Goal: Task Accomplishment & Management: Manage account settings

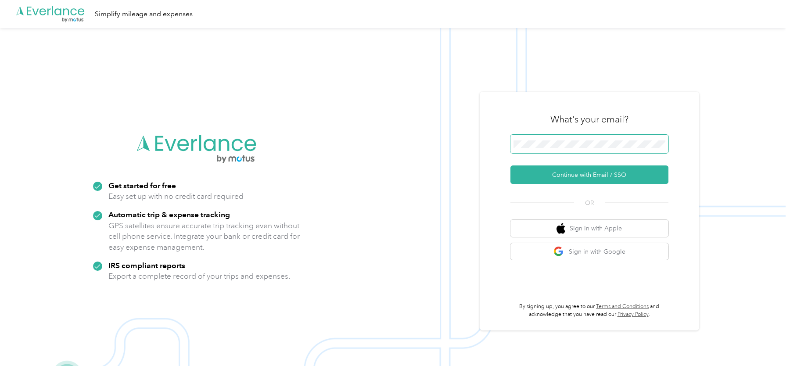
click at [510, 165] on button "Continue with Email / SSO" at bounding box center [589, 174] width 158 height 18
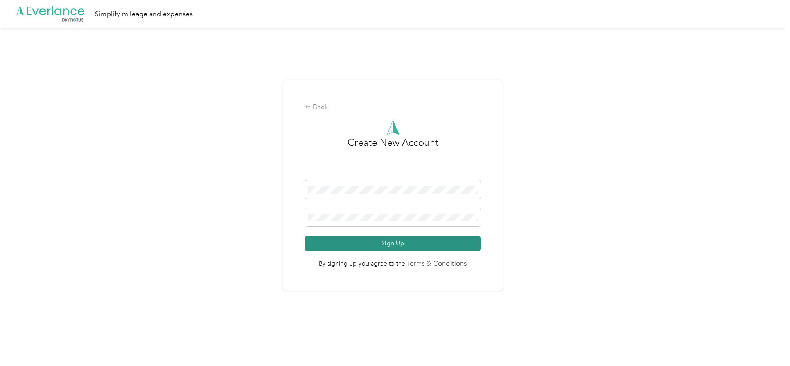
click at [376, 249] on button "Sign Up" at bounding box center [392, 243] width 175 height 15
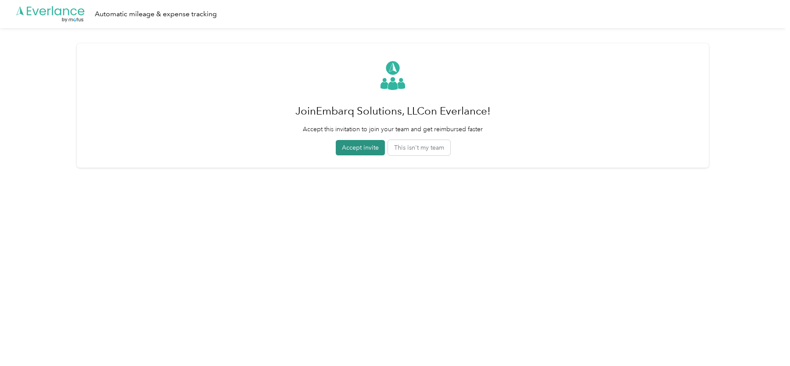
click at [360, 149] on button "Accept invite" at bounding box center [360, 147] width 49 height 15
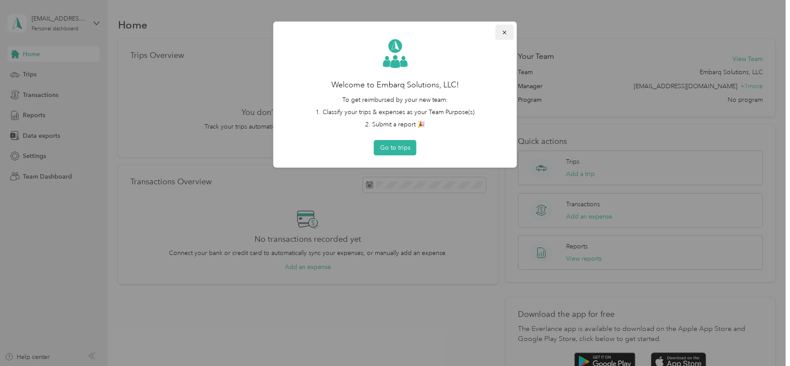
click at [502, 30] on icon "button" at bounding box center [504, 32] width 6 height 6
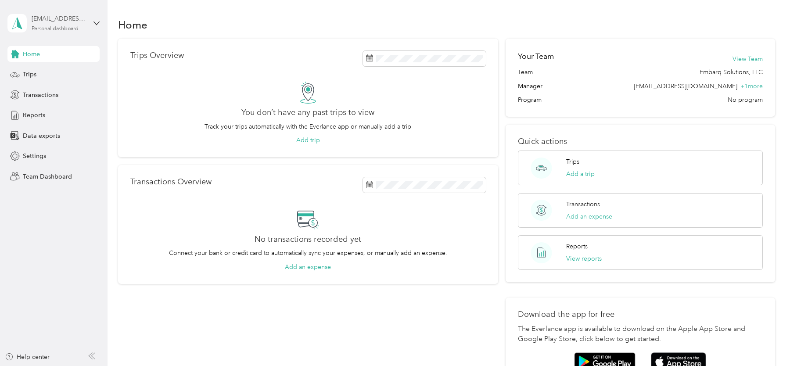
click at [79, 29] on div "Personal dashboard" at bounding box center [55, 28] width 47 height 5
click at [57, 72] on div "Team dashboard" at bounding box center [38, 72] width 47 height 9
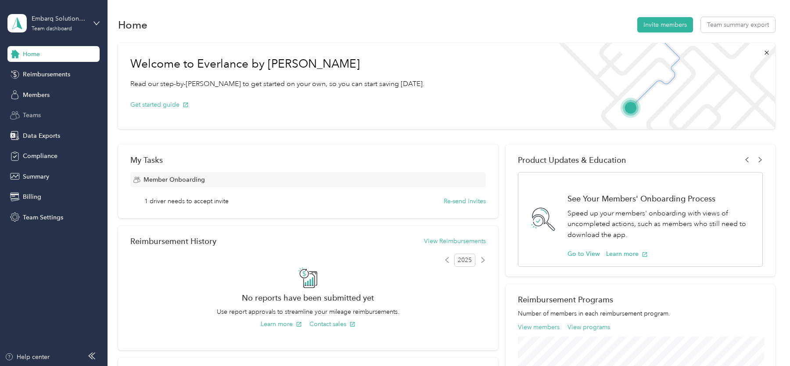
click at [41, 113] on div "Teams" at bounding box center [53, 115] width 92 height 16
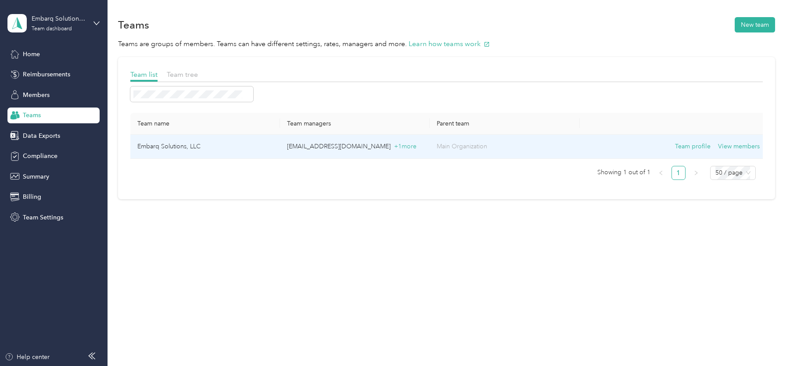
click at [319, 152] on td "[EMAIL_ADDRESS][DOMAIN_NAME] + 1 more" at bounding box center [355, 147] width 150 height 24
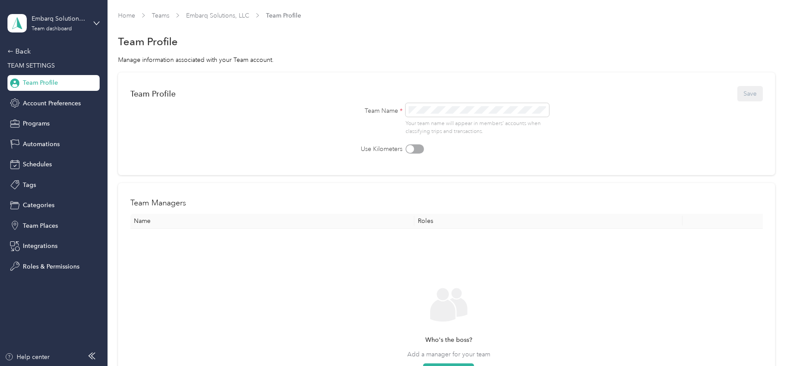
click at [44, 173] on div "Back TEAM SETTINGS Team Profile Account Preferences Programs Automations Schedu…" at bounding box center [53, 160] width 92 height 228
click at [41, 169] on div "Schedules" at bounding box center [53, 165] width 92 height 16
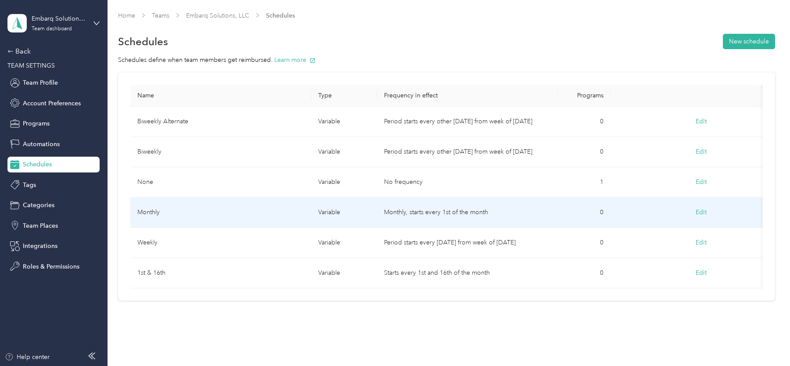
click at [194, 218] on td "Monthly" at bounding box center [220, 212] width 181 height 30
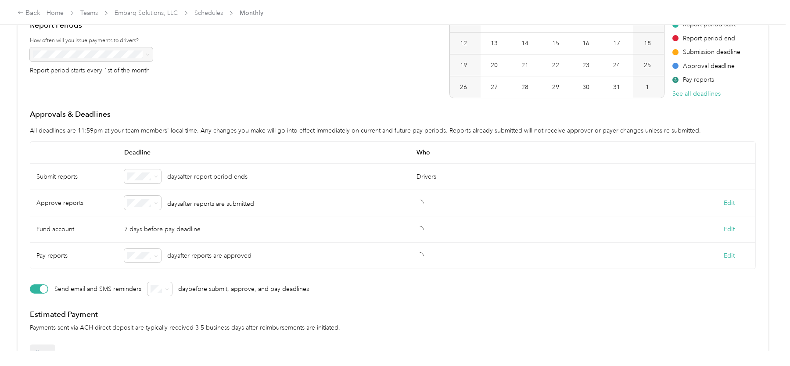
scroll to position [148, 0]
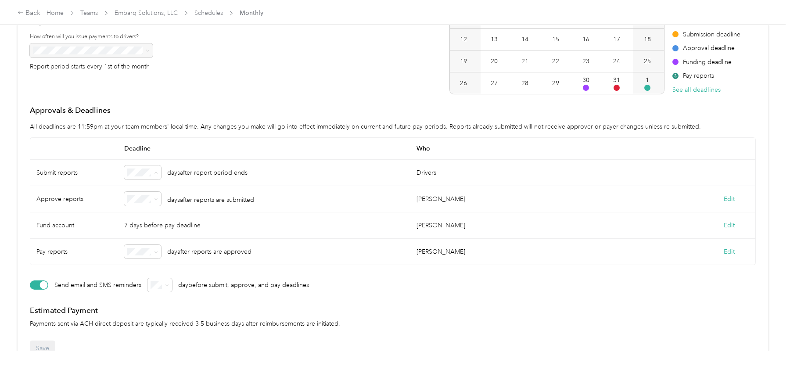
click at [141, 250] on div "4" at bounding box center [142, 247] width 25 height 9
click at [144, 224] on div "1" at bounding box center [142, 227] width 25 height 9
click at [143, 236] on li "10" at bounding box center [142, 242] width 37 height 15
click at [730, 197] on button "Edit" at bounding box center [728, 198] width 11 height 9
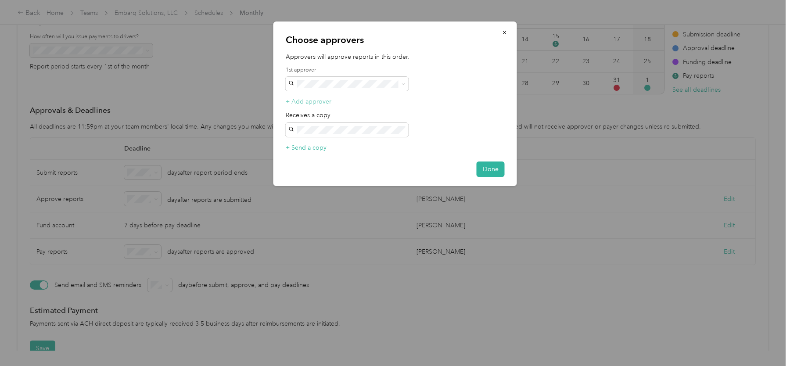
click at [323, 101] on button "+ Add approver" at bounding box center [309, 101] width 46 height 9
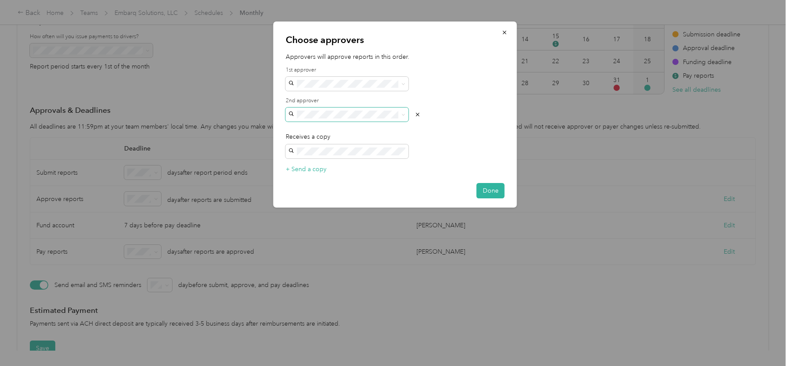
click at [324, 110] on span at bounding box center [347, 114] width 123 height 14
click at [330, 136] on p "[EMAIL_ADDRESS][DOMAIN_NAME]" at bounding box center [346, 140] width 111 height 9
click at [492, 192] on button "Done" at bounding box center [490, 190] width 28 height 15
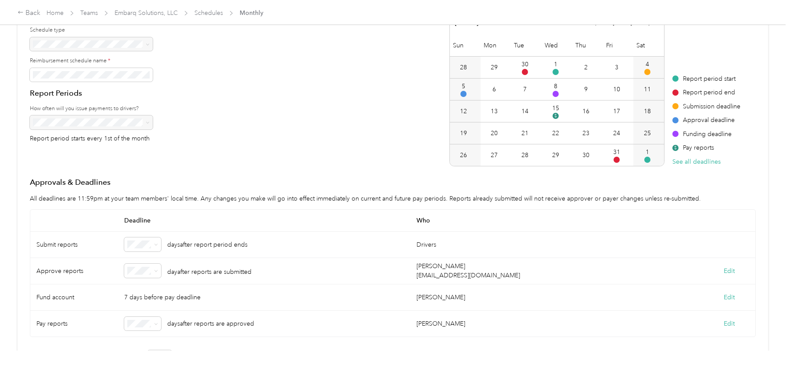
scroll to position [0, 0]
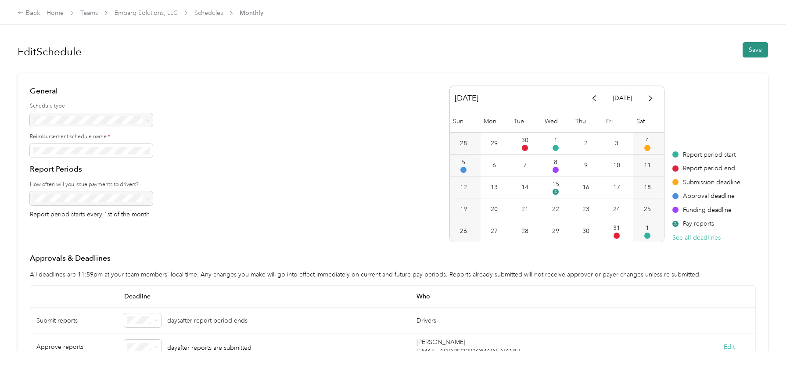
click at [751, 43] on button "Save" at bounding box center [754, 49] width 25 height 15
click at [309, 291] on span "Deadline" at bounding box center [264, 297] width 292 height 22
click at [751, 53] on button "Save" at bounding box center [754, 49] width 25 height 15
click at [156, 18] on div "Back Home Teams Embarq Solutions, LLC Schedules ES Monthly" at bounding box center [145, 13] width 254 height 11
click at [215, 14] on link "Schedules" at bounding box center [208, 12] width 29 height 7
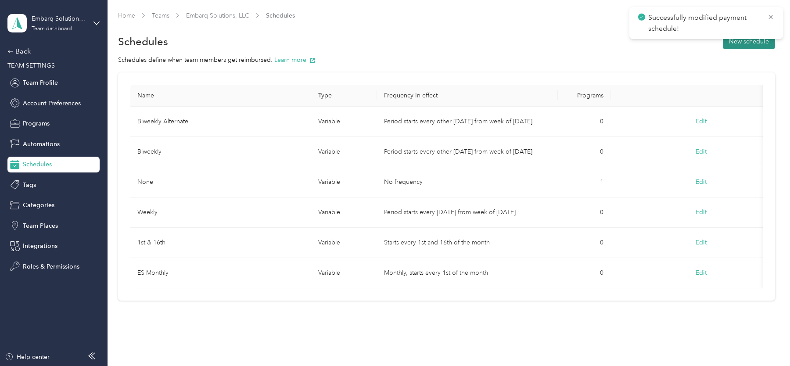
click at [747, 42] on button "New schedule" at bounding box center [749, 41] width 52 height 15
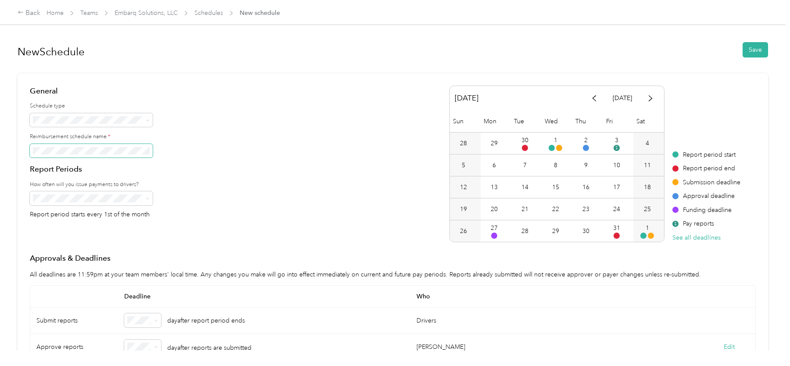
click at [87, 154] on span at bounding box center [91, 151] width 123 height 14
click at [68, 150] on div "Fixed" at bounding box center [91, 150] width 111 height 9
click at [197, 218] on div "General Schedule type Reimbursement schedule name * Report Periods How often wi…" at bounding box center [393, 164] width 726 height 157
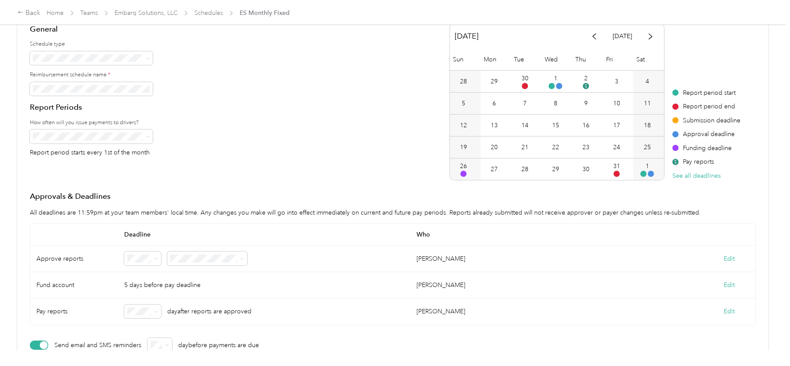
scroll to position [71, 0]
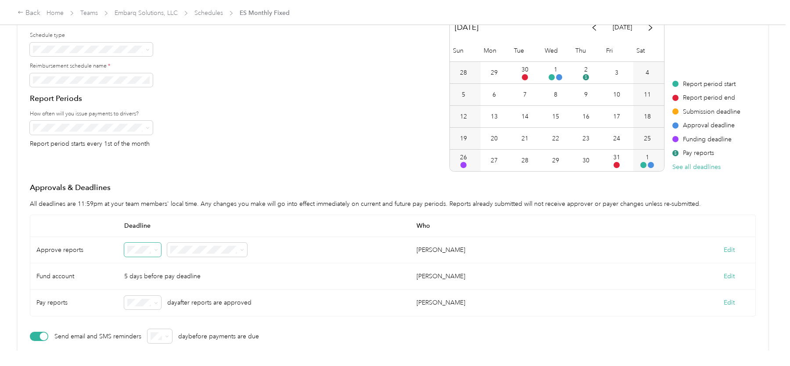
click at [155, 250] on icon at bounding box center [156, 250] width 4 height 4
click at [138, 186] on div "5" at bounding box center [142, 185] width 25 height 9
click at [154, 302] on icon at bounding box center [156, 303] width 4 height 4
click at [143, 285] on div "10" at bounding box center [142, 285] width 25 height 9
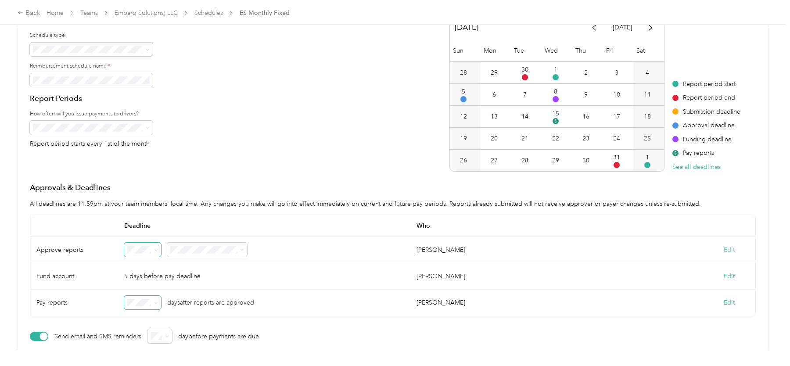
click at [730, 248] on button "Edit" at bounding box center [728, 249] width 11 height 9
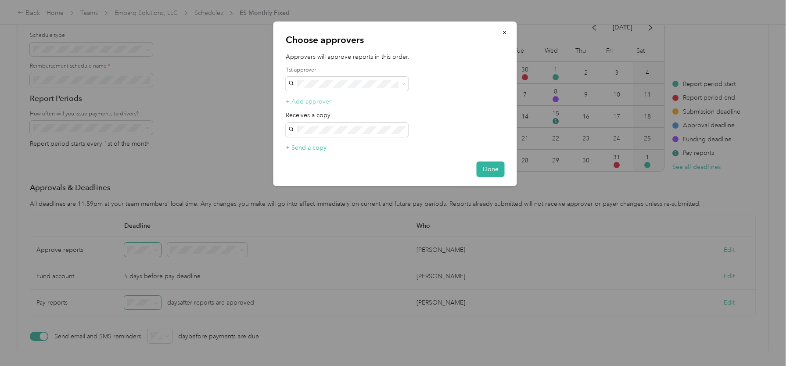
click at [311, 100] on button "+ Add approver" at bounding box center [309, 101] width 46 height 9
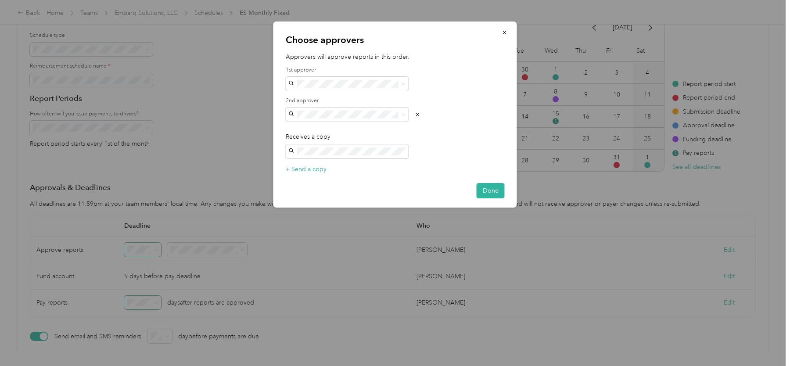
click at [329, 139] on p "[EMAIL_ADDRESS][DOMAIN_NAME]" at bounding box center [346, 140] width 111 height 9
click at [487, 190] on button "Done" at bounding box center [490, 190] width 28 height 15
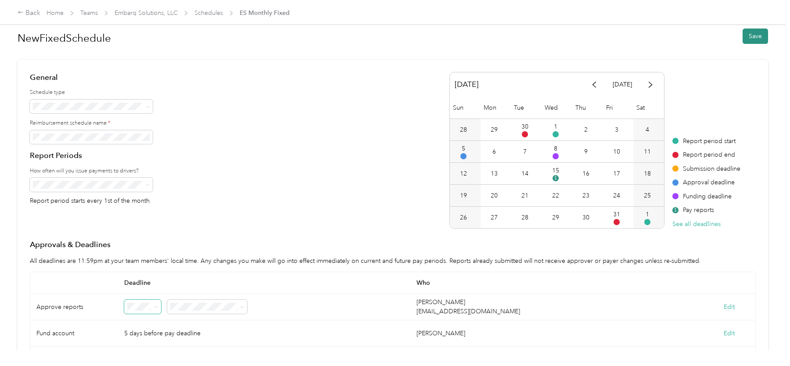
scroll to position [9, 0]
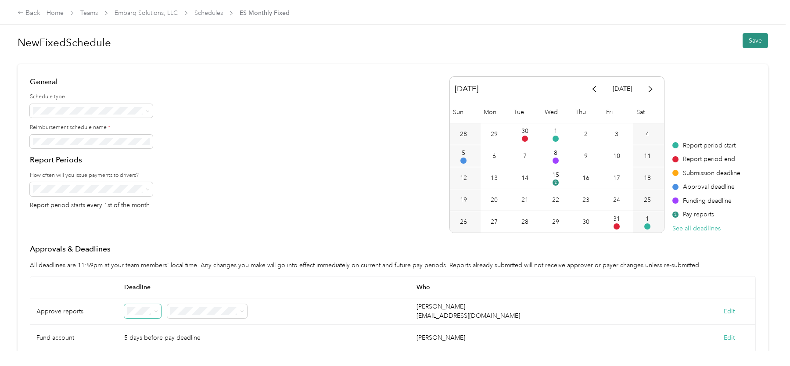
click at [763, 42] on button "Save" at bounding box center [754, 40] width 25 height 15
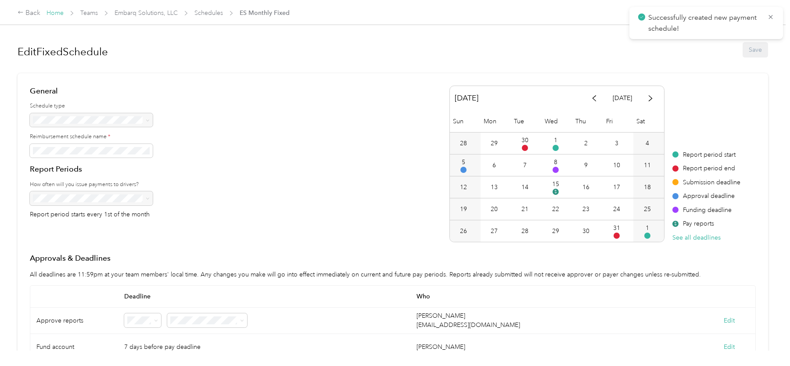
click at [53, 11] on link "Home" at bounding box center [55, 12] width 17 height 7
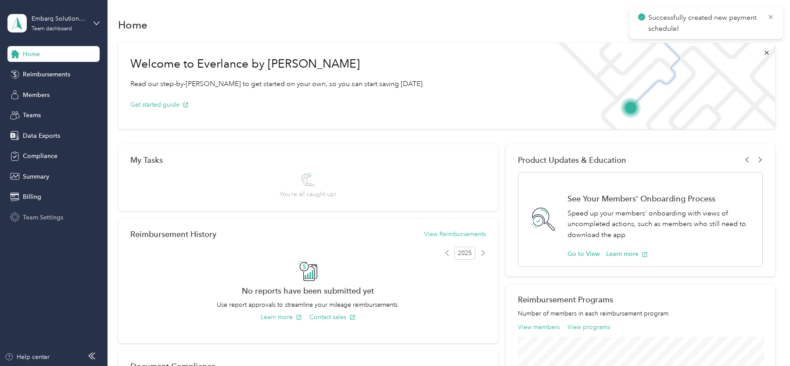
click at [39, 217] on span "Team Settings" at bounding box center [43, 217] width 40 height 9
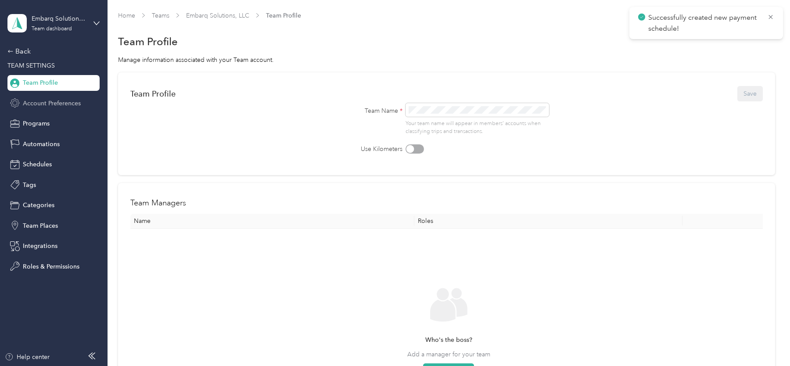
click at [52, 100] on span "Account Preferences" at bounding box center [52, 103] width 58 height 9
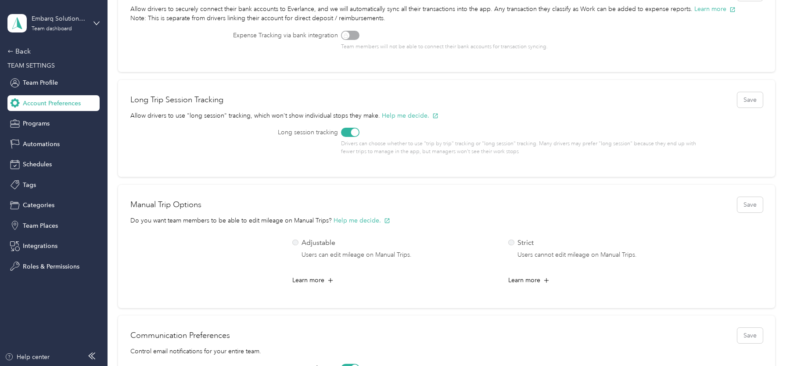
scroll to position [196, 0]
click at [348, 125] on p "Allow drivers to use "long session" tracking, which won't show individual stops…" at bounding box center [446, 119] width 632 height 17
click at [353, 133] on div at bounding box center [355, 133] width 8 height 8
click at [751, 101] on button "Save" at bounding box center [749, 99] width 25 height 15
click at [24, 50] on div "Back" at bounding box center [51, 51] width 88 height 11
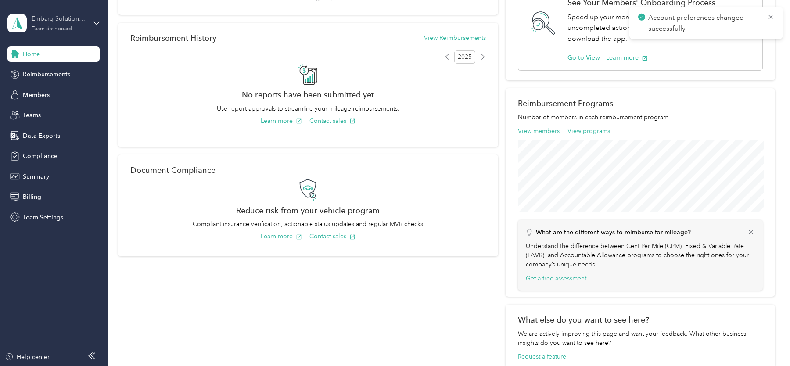
click at [83, 25] on div "Embarq Solutions, LLC Team dashboard" at bounding box center [59, 23] width 55 height 18
click at [204, 149] on div "My Tasks You’re all caught up! Reimbursement History View Reimbursements 2025 N…" at bounding box center [308, 157] width 380 height 419
click at [55, 94] on div "Members" at bounding box center [53, 95] width 92 height 16
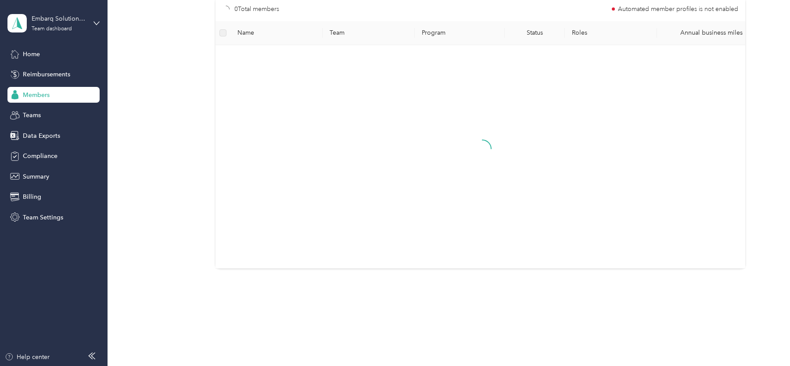
scroll to position [66, 0]
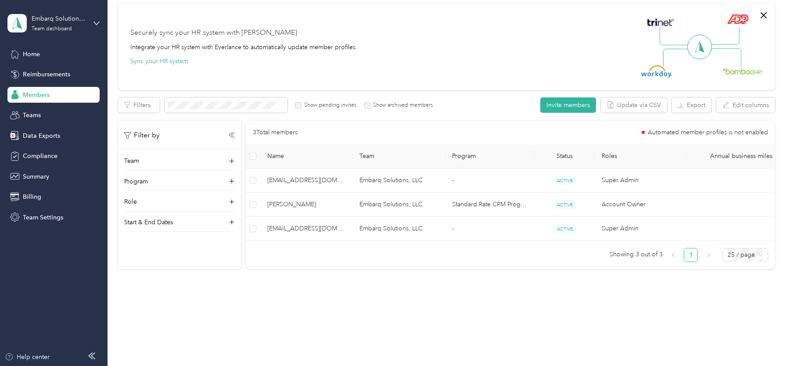
click at [63, 33] on div "Embarq Solutions, LLC Team dashboard" at bounding box center [53, 23] width 92 height 31
click at [81, 110] on div "Log out" at bounding box center [100, 111] width 172 height 15
